Goal: Transaction & Acquisition: Purchase product/service

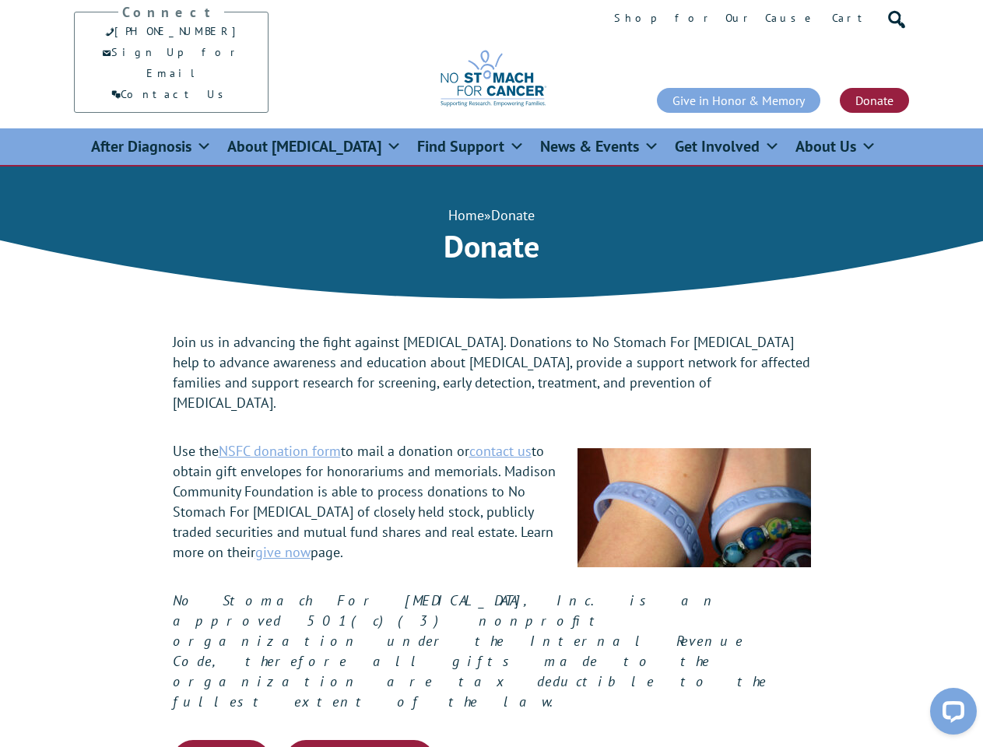
click at [893, 17] on span at bounding box center [893, 16] width 16 height 16
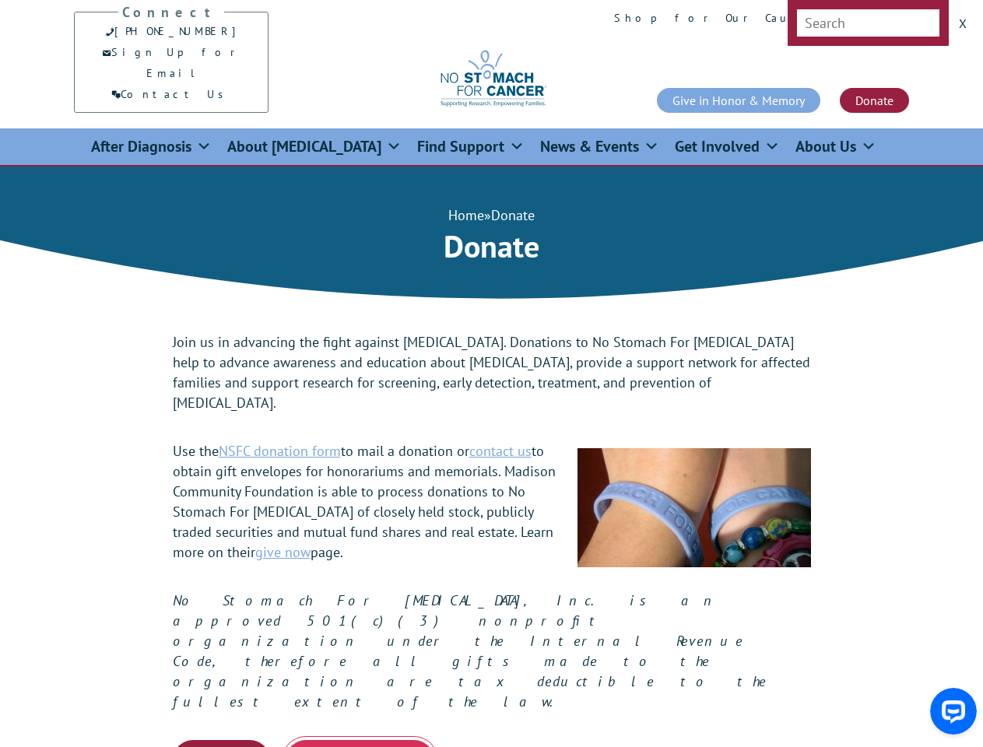
click at [360, 740] on button "Donate Now, Pay Later" at bounding box center [360, 760] width 149 height 40
